Goal: Task Accomplishment & Management: Manage account settings

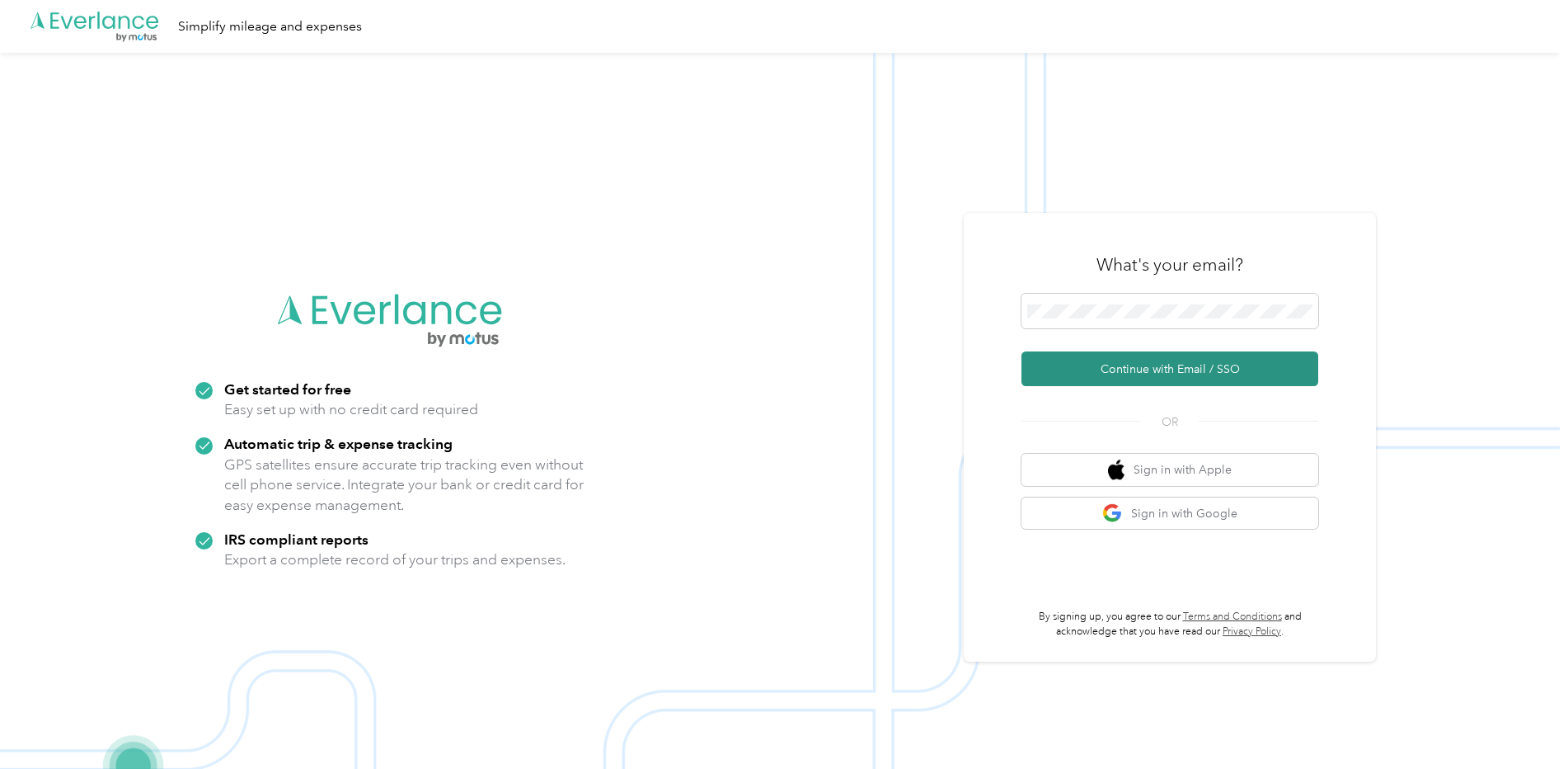
click at [1139, 371] on button "Continue with Email / SSO" at bounding box center [1169, 369] width 297 height 35
click at [1221, 376] on button "Continue with Email / SSO" at bounding box center [1169, 369] width 297 height 35
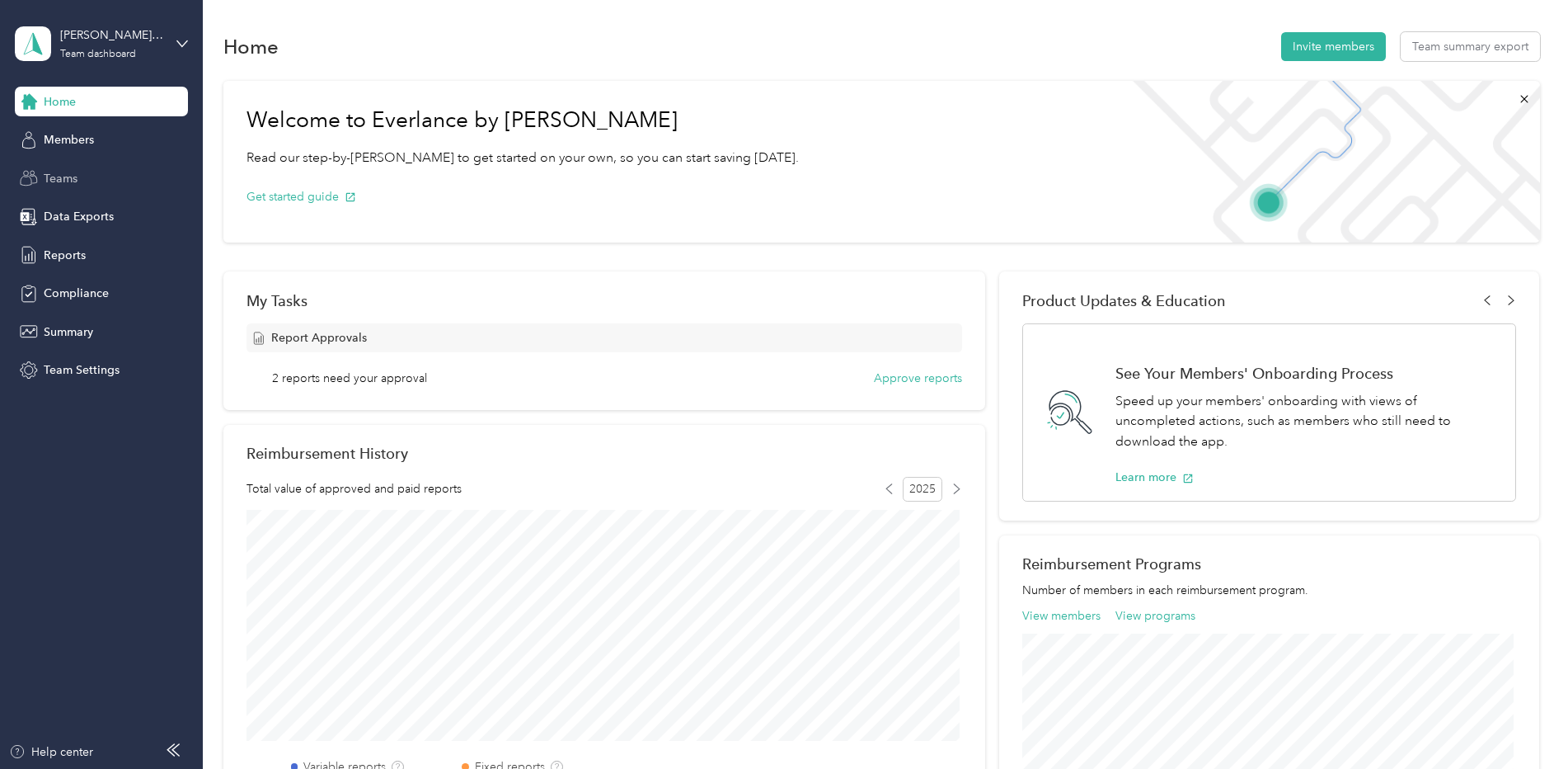
click at [68, 175] on span "Teams" at bounding box center [61, 178] width 34 height 17
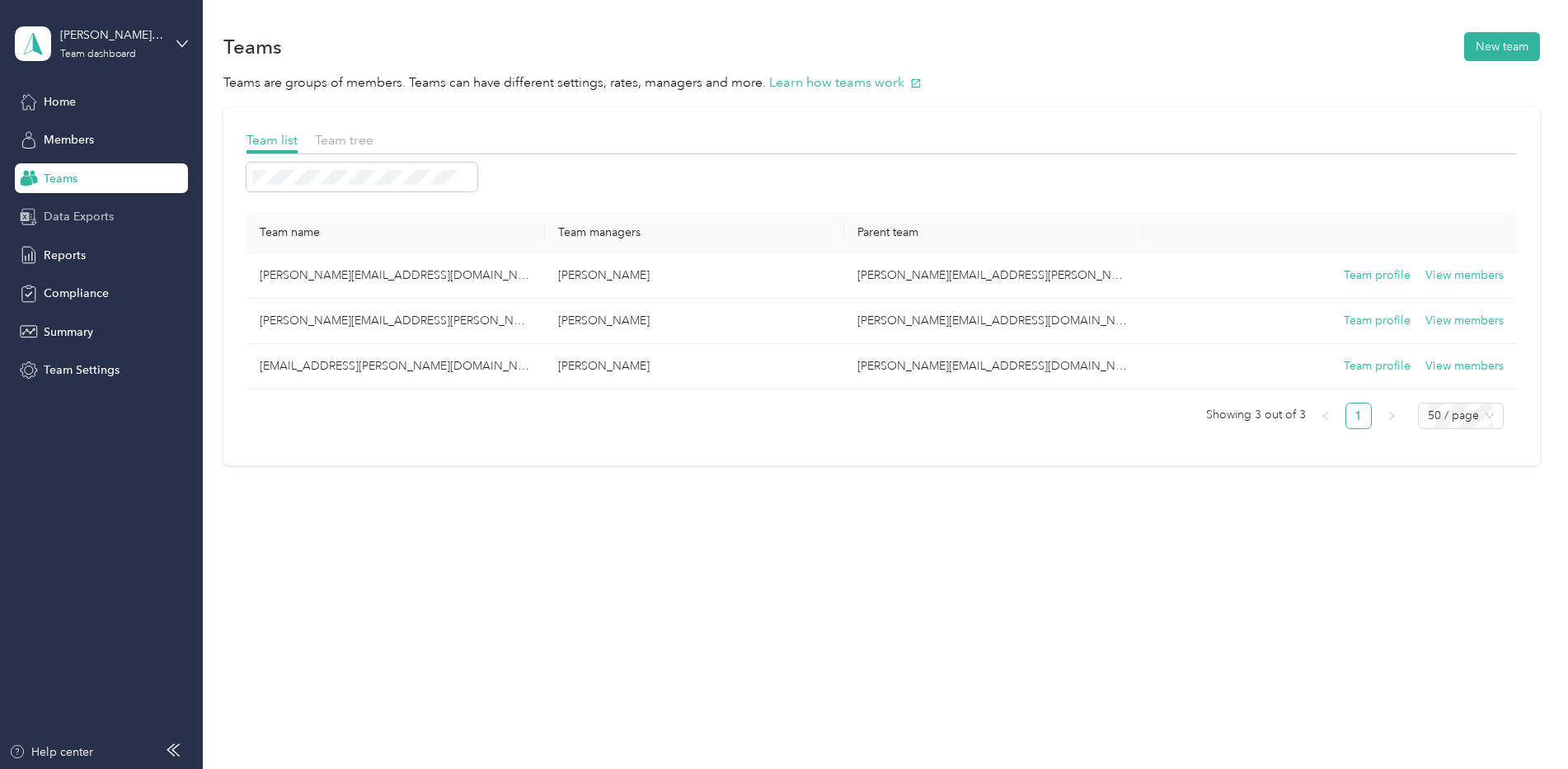
click at [73, 215] on span "Data Exports" at bounding box center [79, 217] width 70 height 17
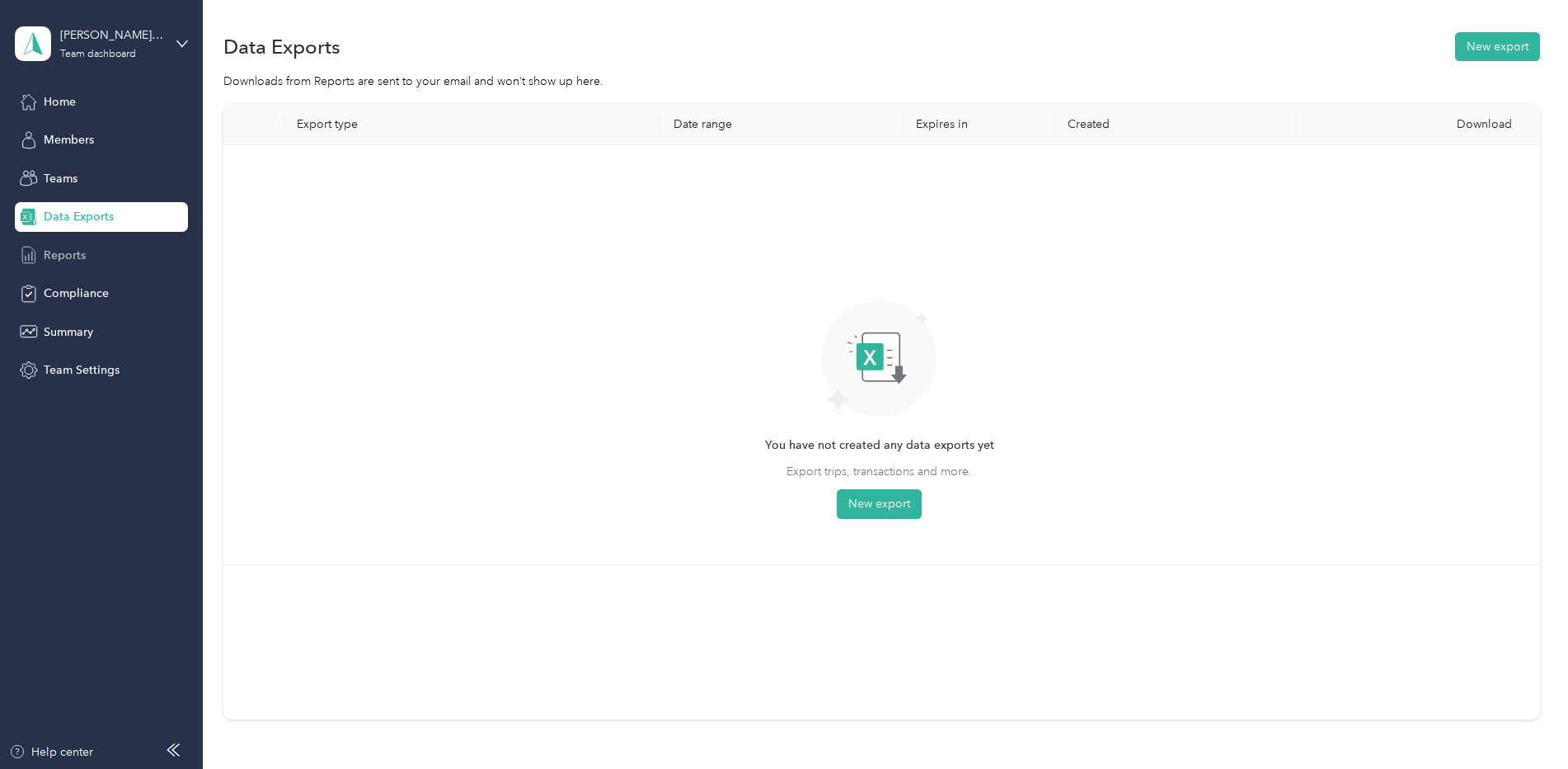
click at [71, 255] on span "Reports" at bounding box center [65, 255] width 42 height 17
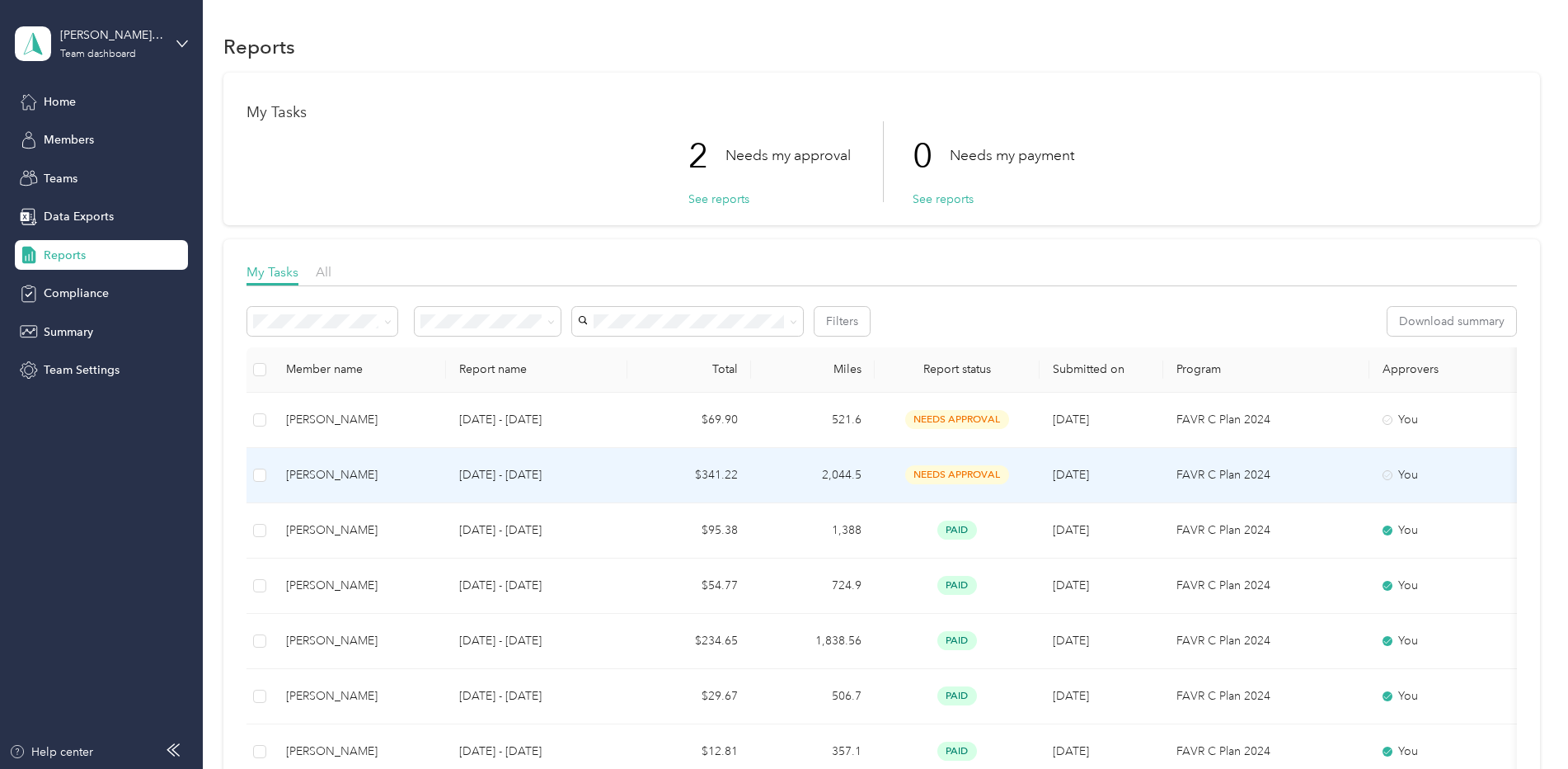
click at [930, 473] on span "needs approval" at bounding box center [957, 475] width 104 height 19
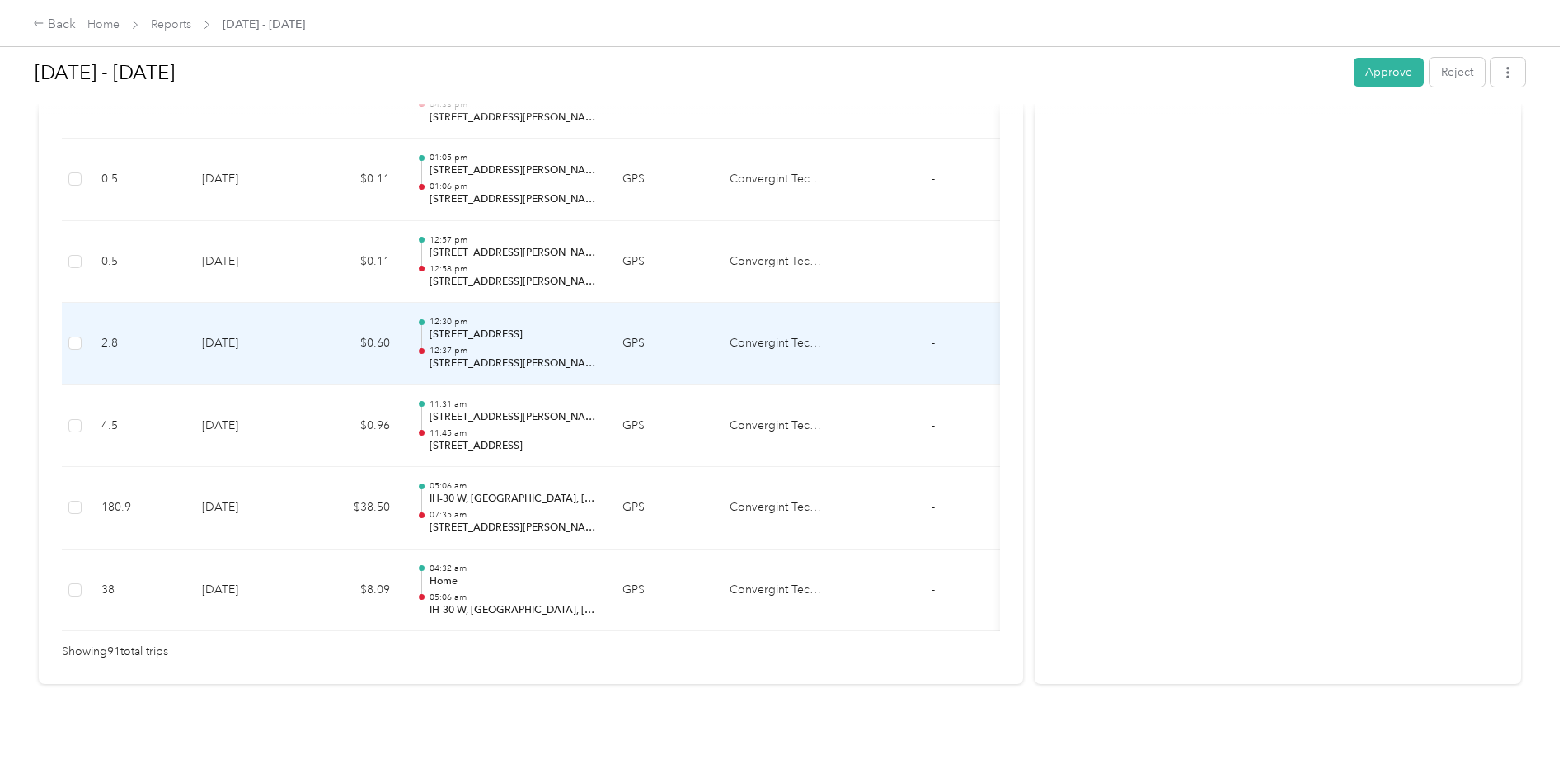
scroll to position [7457, 0]
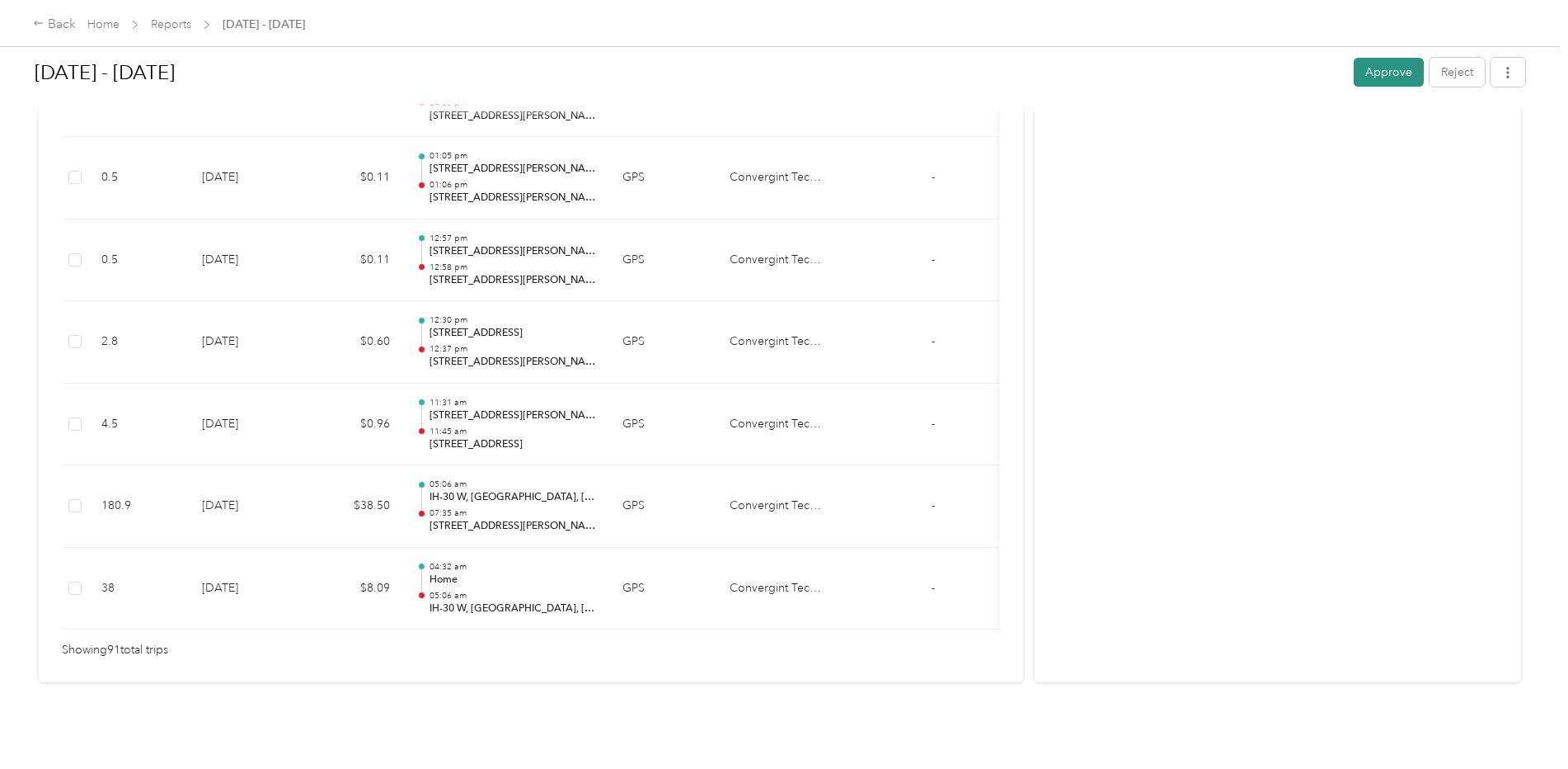
click at [1369, 76] on button "Approve" at bounding box center [1389, 72] width 70 height 29
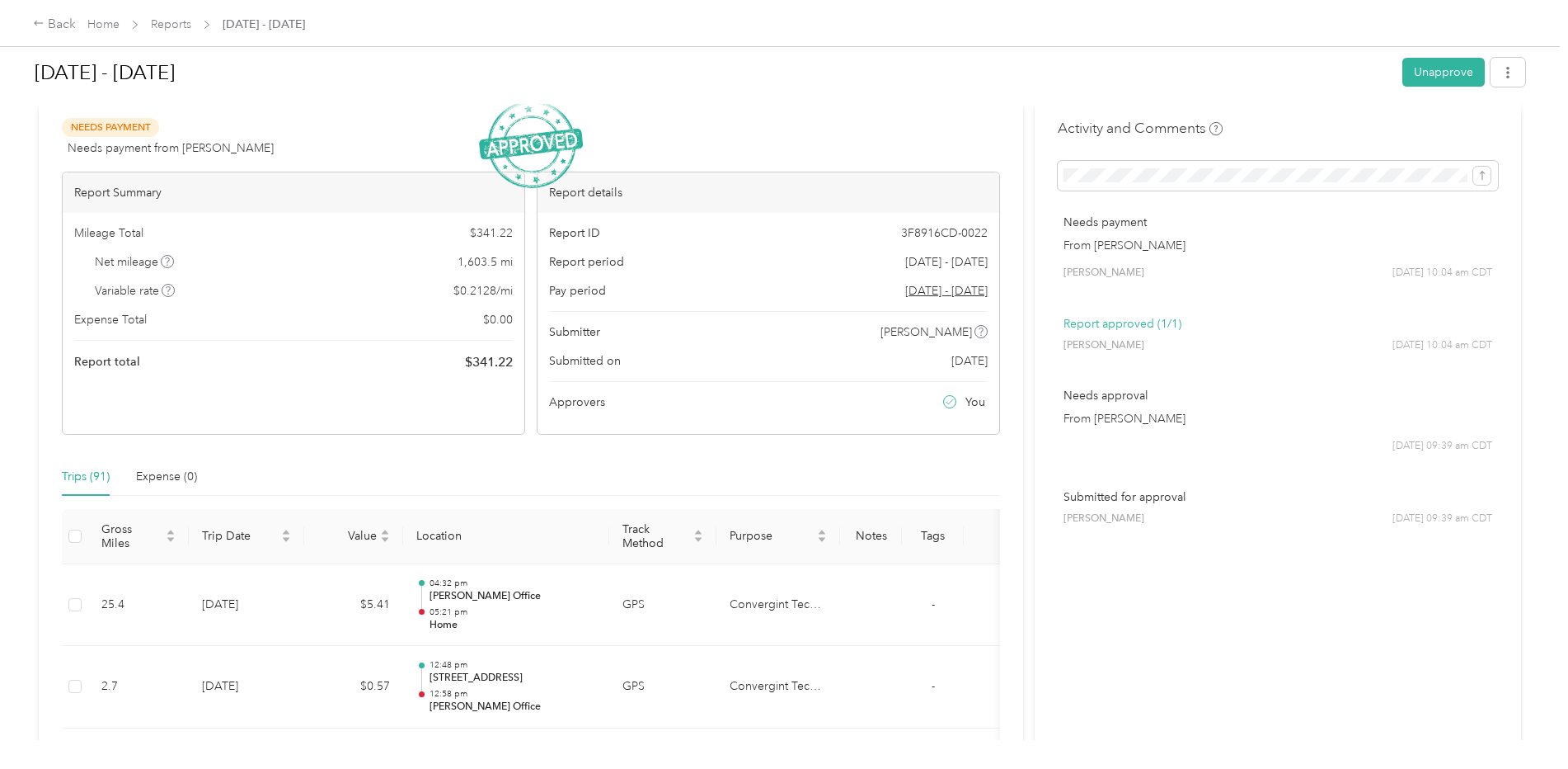
scroll to position [0, 0]
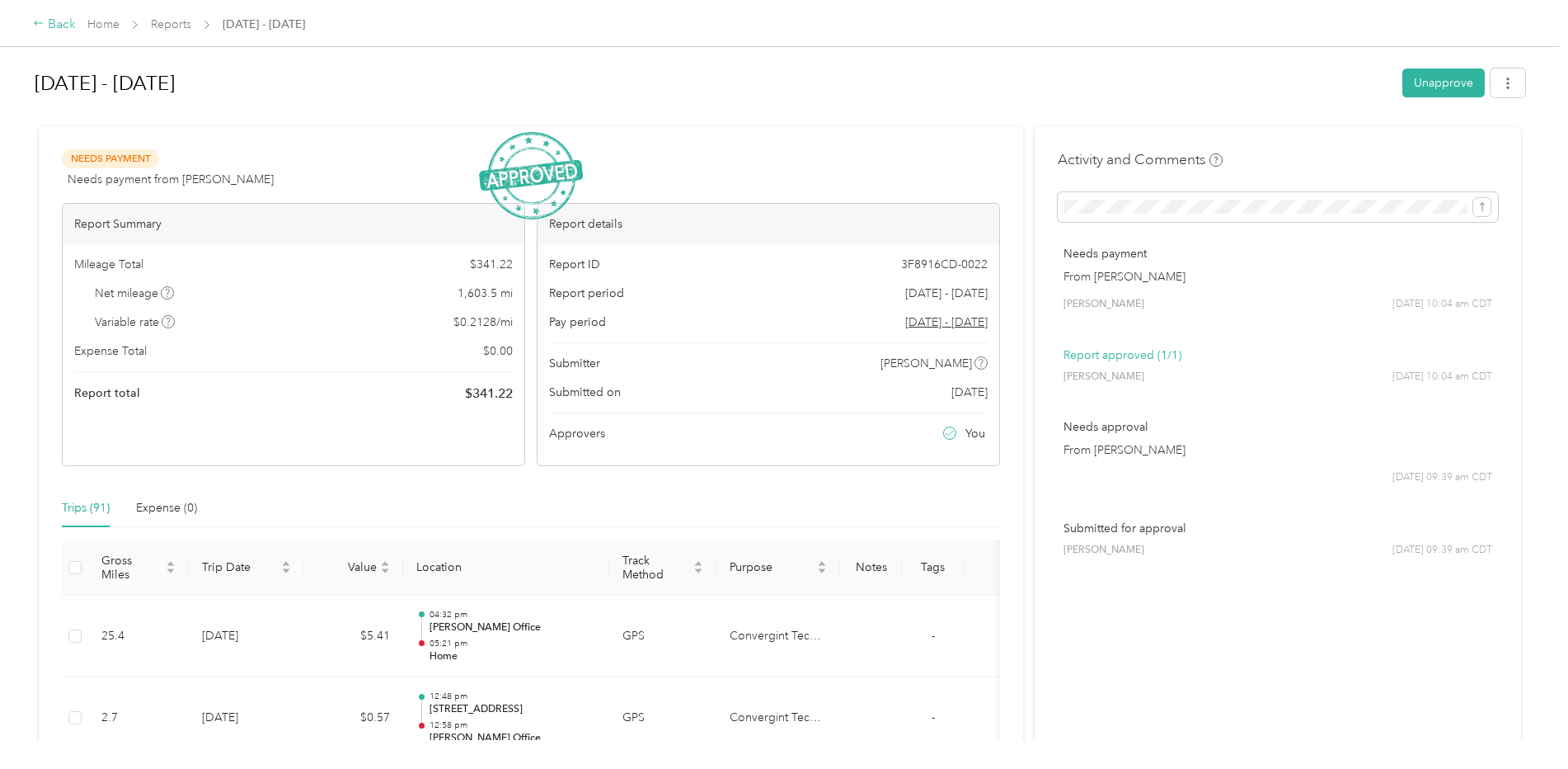
click at [33, 23] on icon at bounding box center [38, 23] width 11 height 11
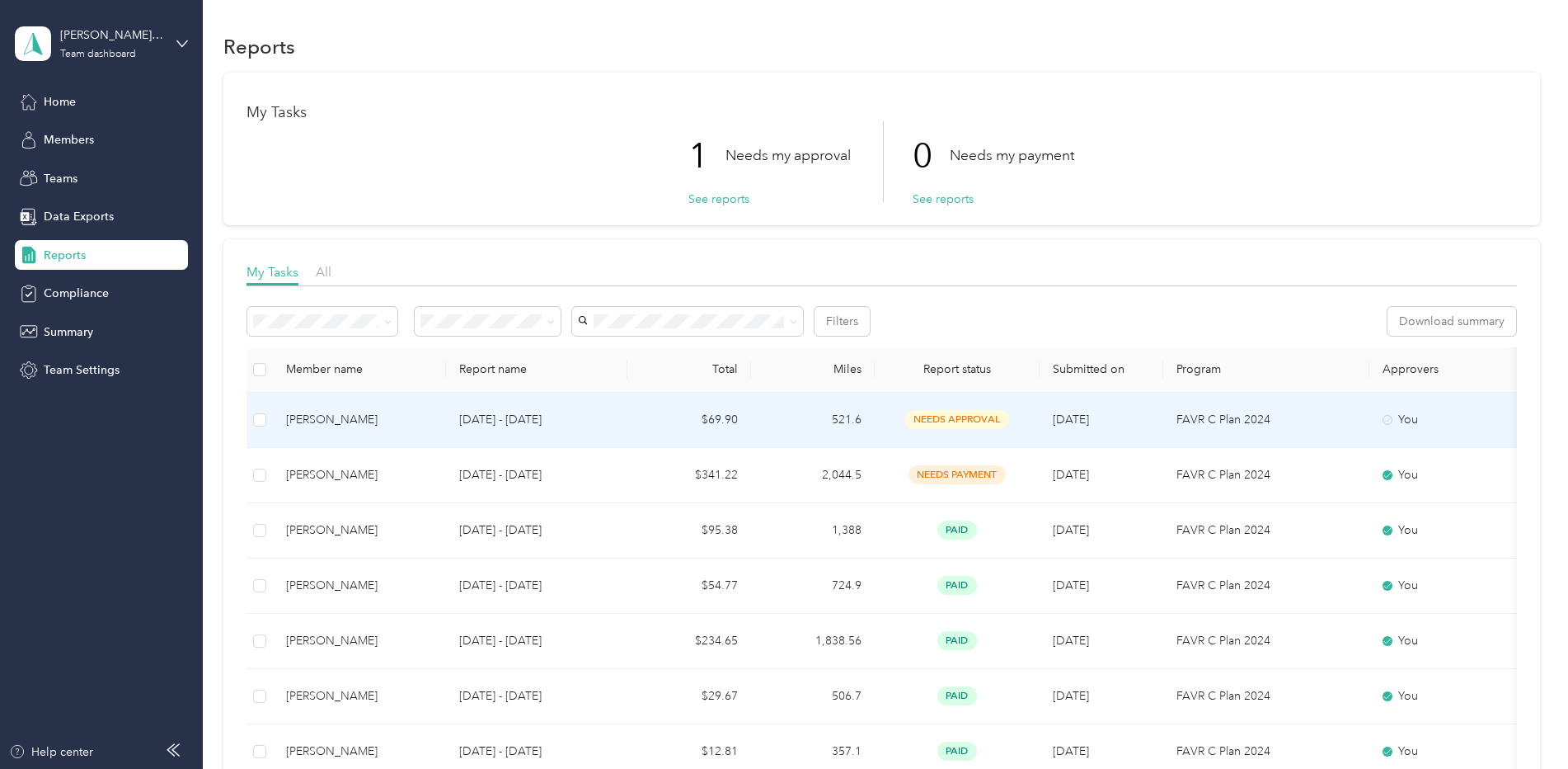
click at [955, 419] on span "needs approval" at bounding box center [957, 419] width 104 height 19
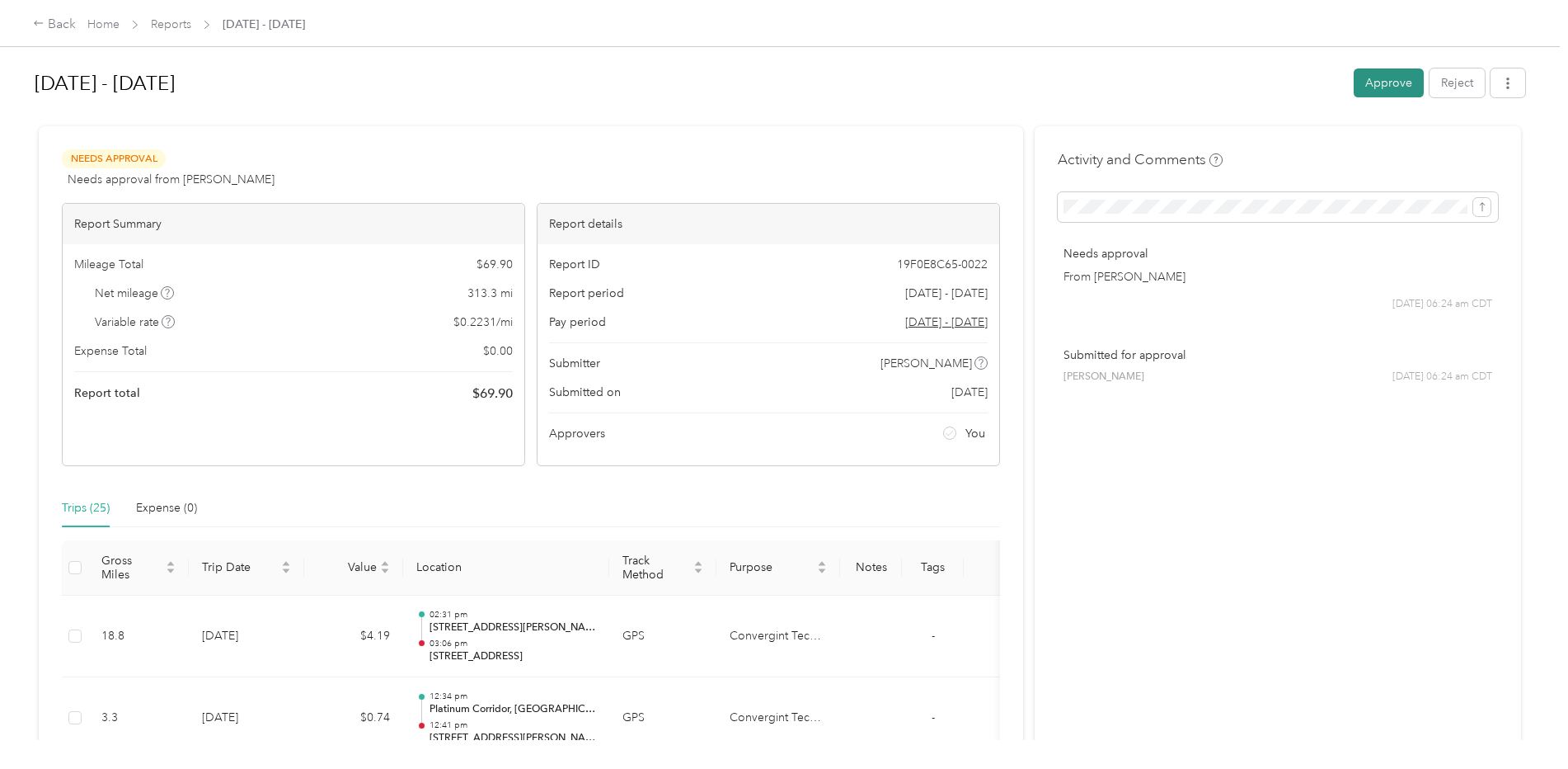
click at [1365, 85] on button "Approve" at bounding box center [1389, 83] width 70 height 29
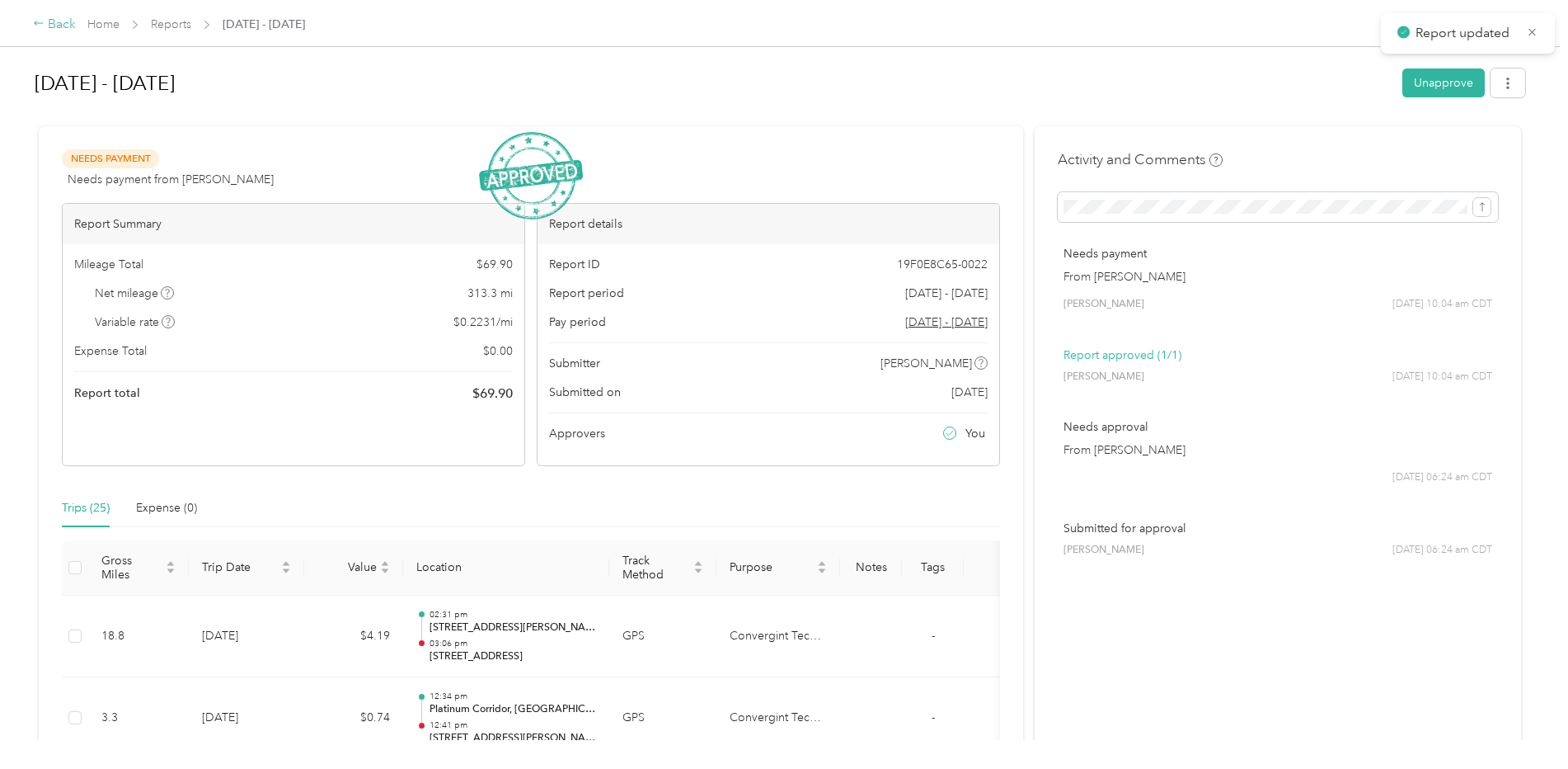
click at [43, 23] on icon at bounding box center [38, 23] width 11 height 11
